Goal: Check status: Check status

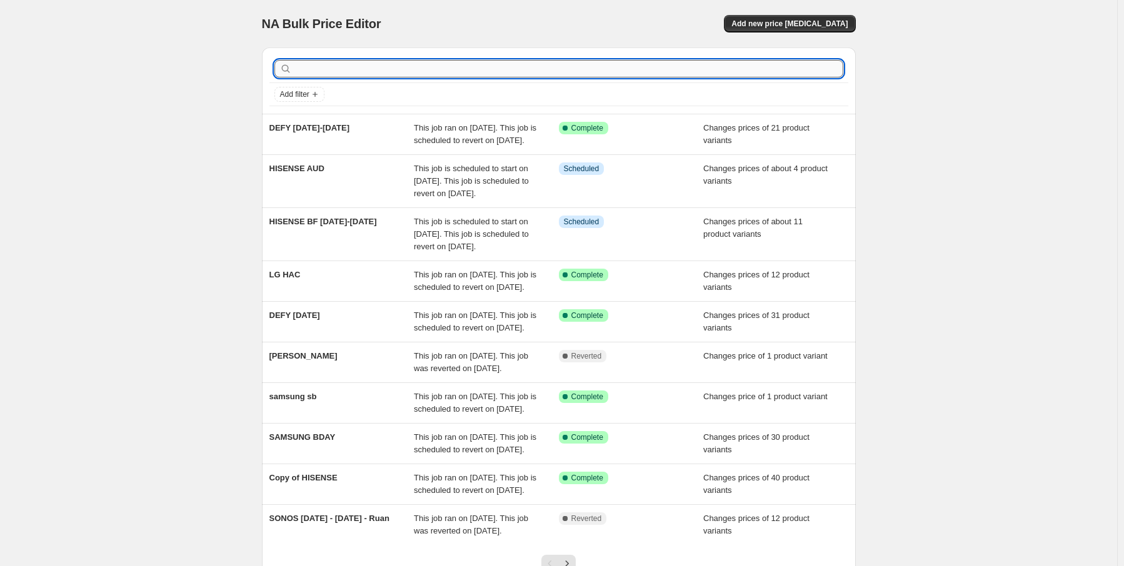
click at [385, 68] on input "text" at bounding box center [568, 69] width 549 height 18
type input "[PERSON_NAME]"
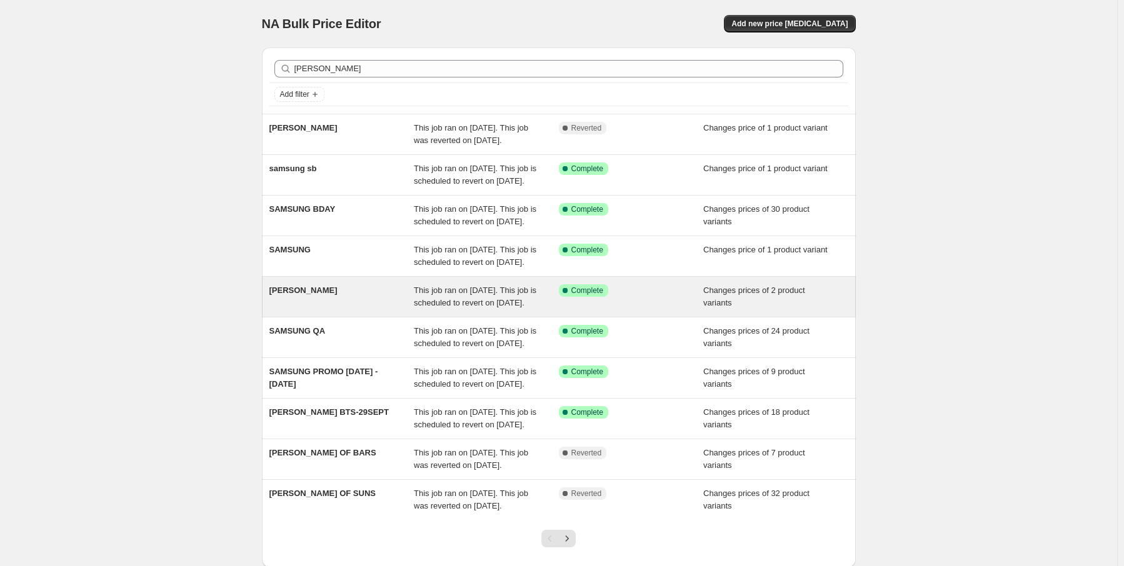
click at [471, 308] on span "This job ran on [DATE]. This job is scheduled to revert on [DATE]." at bounding box center [475, 297] width 123 height 22
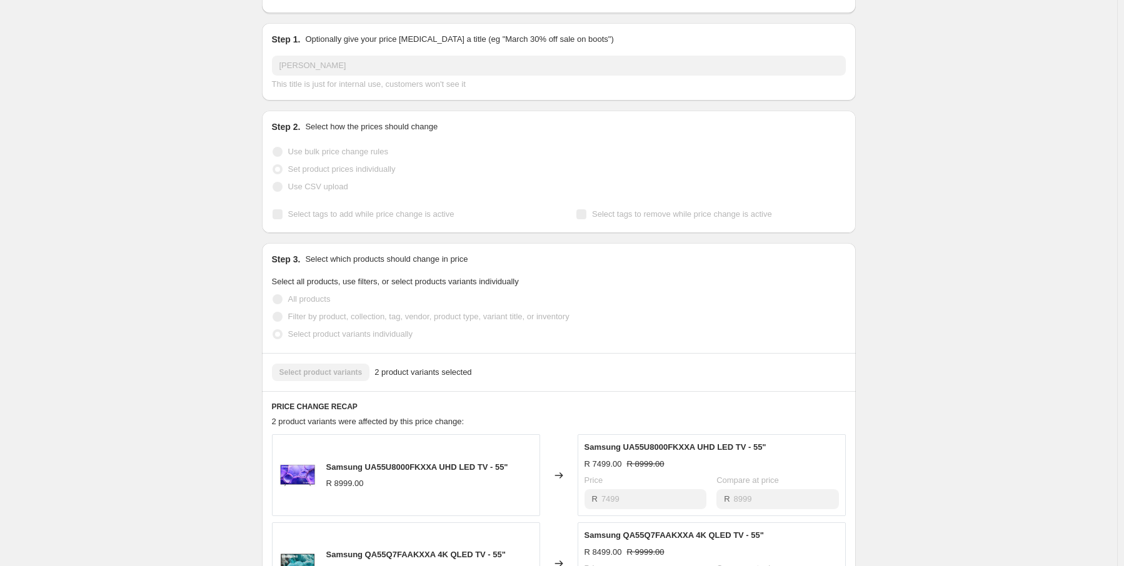
scroll to position [250, 0]
